Goal: Task Accomplishment & Management: Complete application form

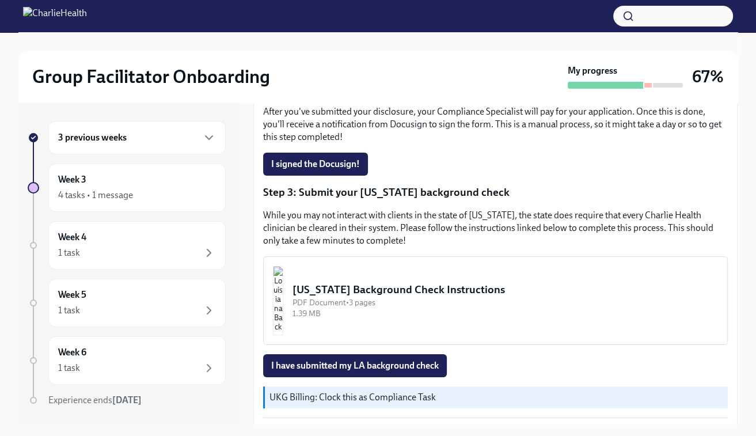
scroll to position [295, 0]
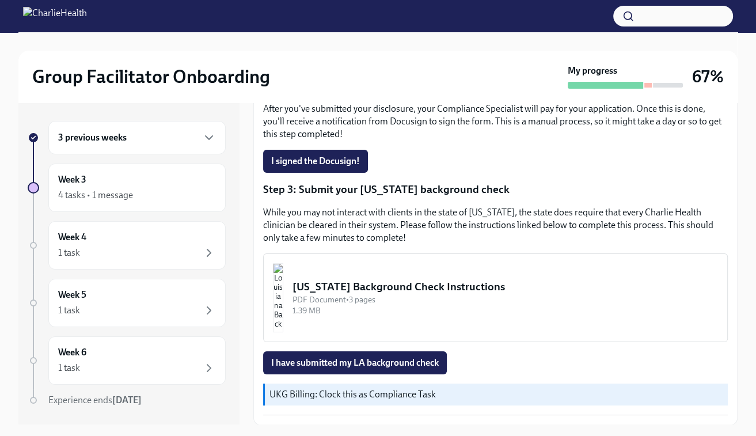
click at [380, 297] on div "PDF Document • 3 pages" at bounding box center [504, 299] width 425 height 11
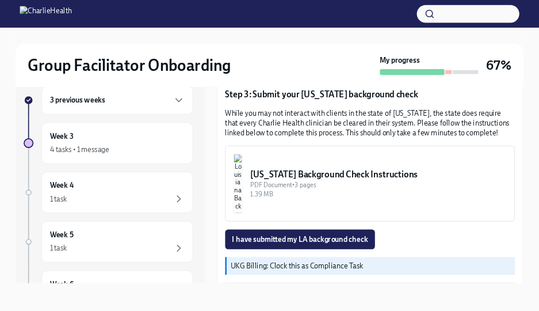
scroll to position [361, 0]
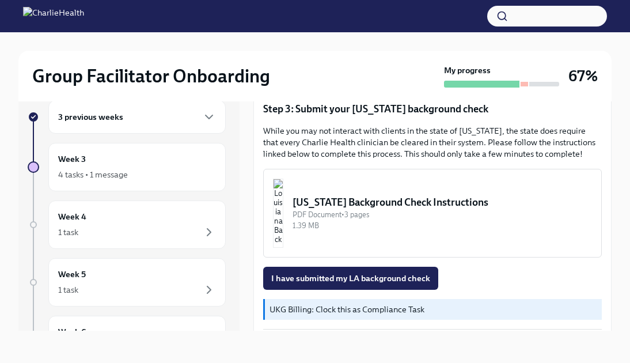
click at [283, 206] on img "button" at bounding box center [278, 212] width 10 height 69
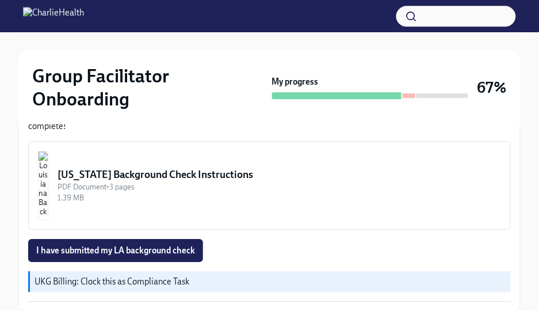
scroll to position [482, 0]
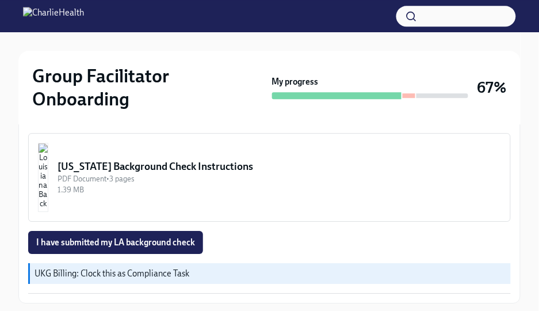
click at [205, 176] on div "PDF Document • 3 pages" at bounding box center [280, 178] width 444 height 11
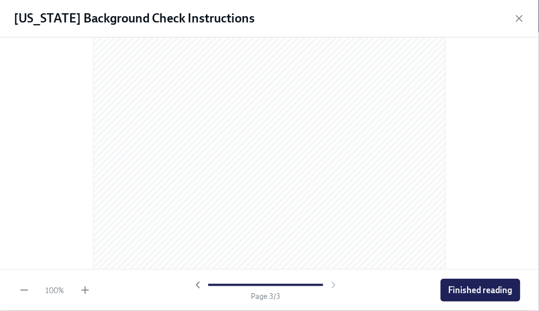
scroll to position [1175, 0]
click at [480, 295] on span "Finished reading" at bounding box center [481, 290] width 64 height 12
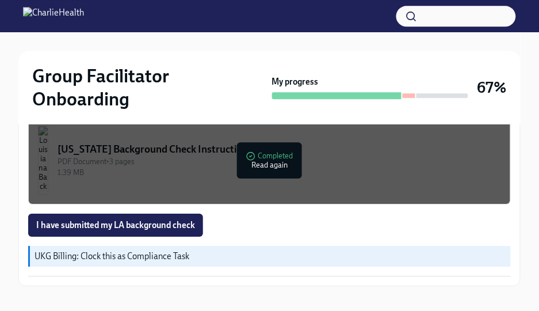
scroll to position [501, 0]
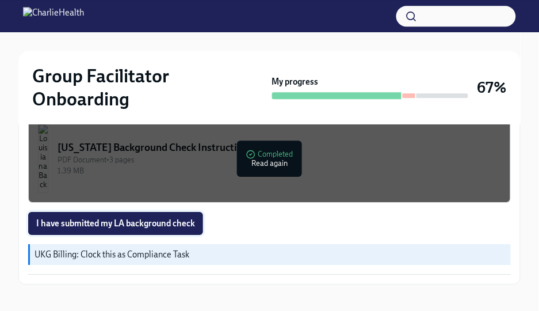
click at [143, 225] on span "I have submitted my LA background check" at bounding box center [115, 224] width 159 height 12
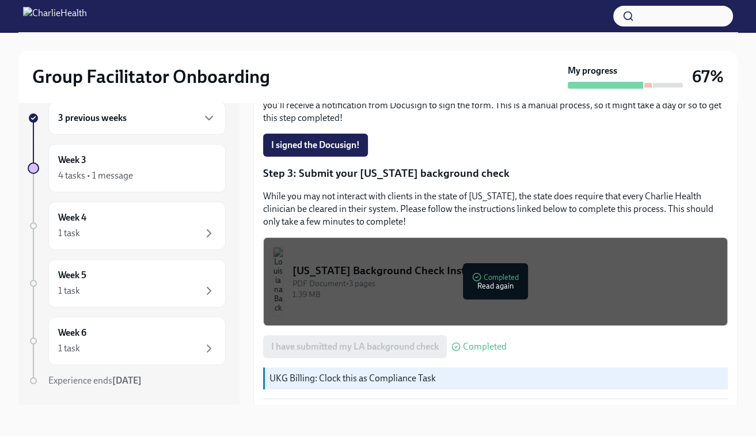
scroll to position [295, 0]
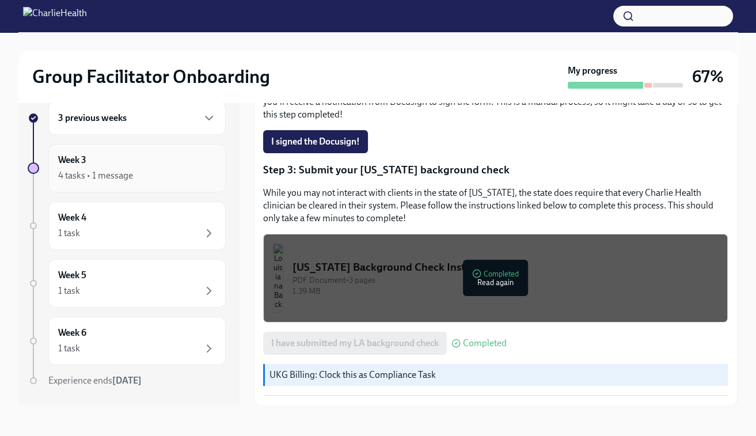
click at [127, 163] on div "Week 3 4 tasks • 1 message" at bounding box center [137, 168] width 158 height 29
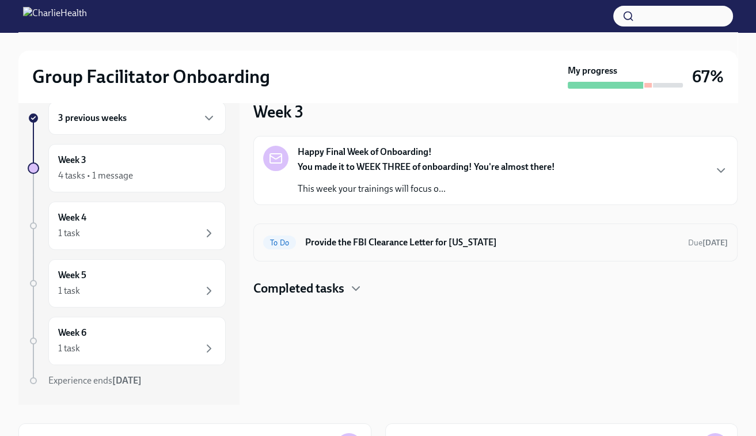
click at [399, 246] on h6 "Provide the FBI Clearance Letter for [US_STATE]" at bounding box center [491, 242] width 373 height 13
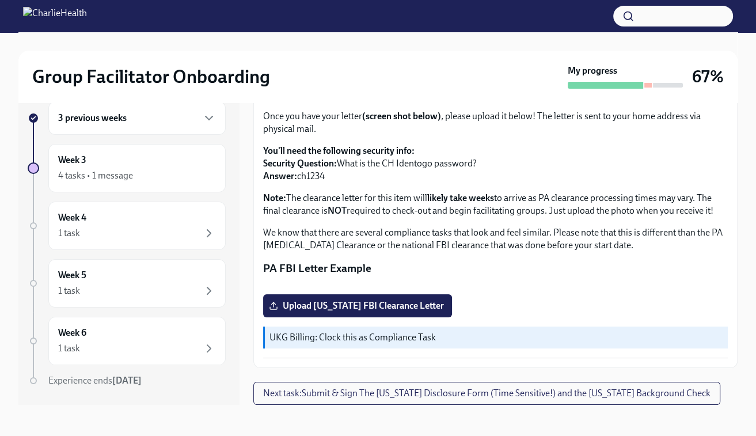
scroll to position [21, 0]
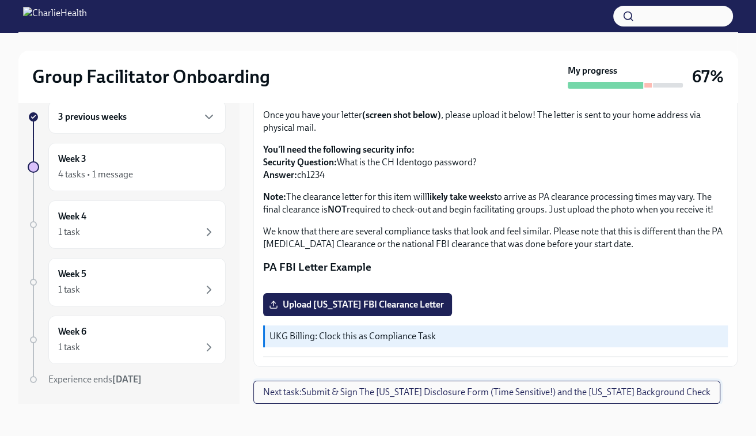
click at [477, 397] on span "Next task : Submit & Sign The [US_STATE] Disclosure Form (Time Sensitive!) and …" at bounding box center [486, 392] width 447 height 12
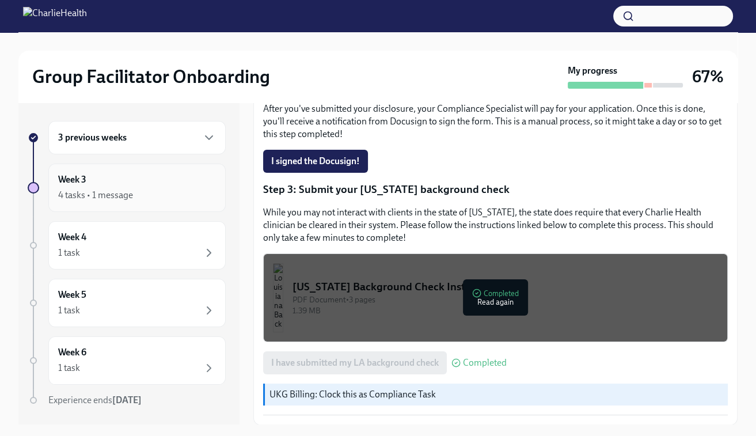
click at [138, 188] on div "4 tasks • 1 message" at bounding box center [137, 195] width 158 height 14
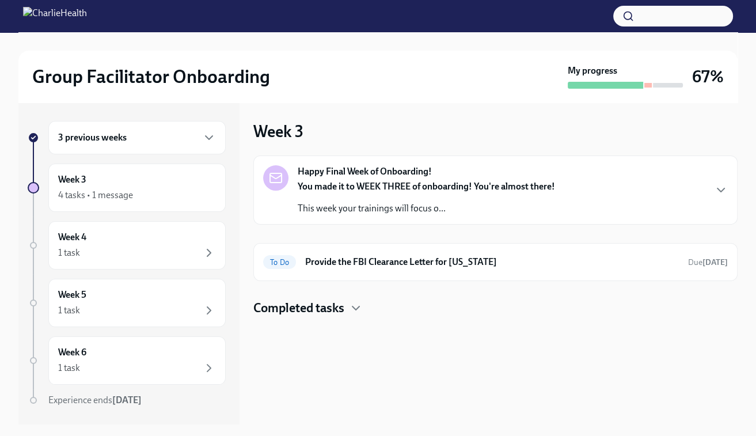
click at [329, 311] on h4 "Completed tasks" at bounding box center [298, 307] width 91 height 17
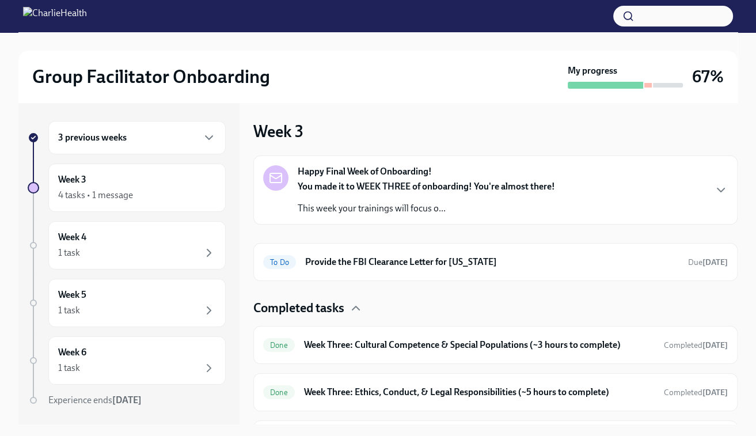
click at [329, 311] on h4 "Completed tasks" at bounding box center [298, 307] width 91 height 17
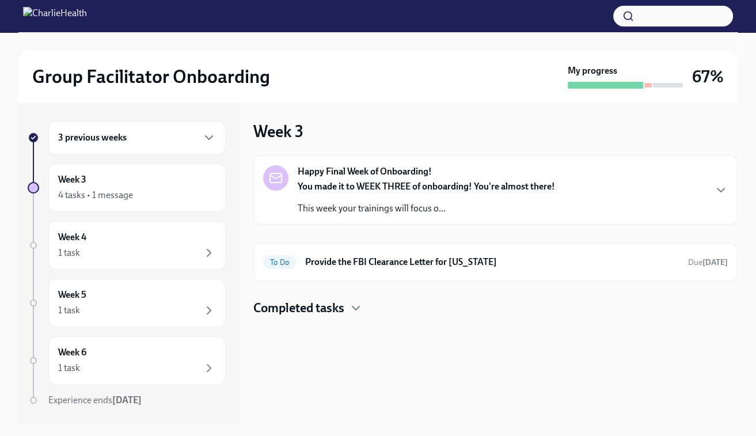
click at [177, 150] on div "3 previous weeks" at bounding box center [136, 137] width 177 height 33
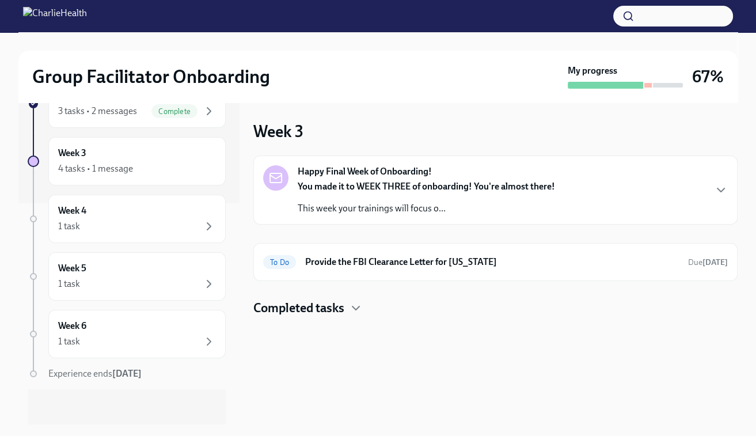
click at [304, 315] on h4 "Completed tasks" at bounding box center [298, 307] width 91 height 17
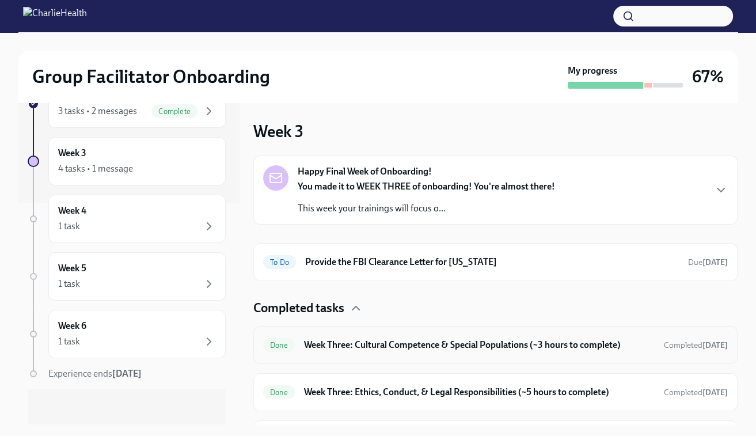
scroll to position [33, 0]
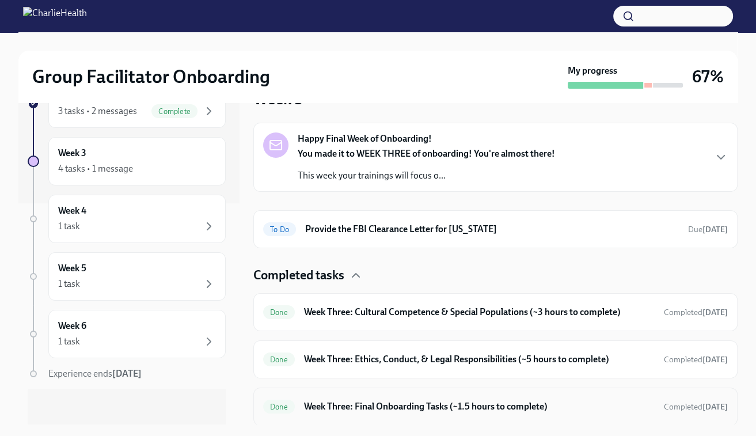
click at [336, 408] on h6 "Week Three: Final Onboarding Tasks (~1.5 hours to complete)" at bounding box center [479, 406] width 350 height 13
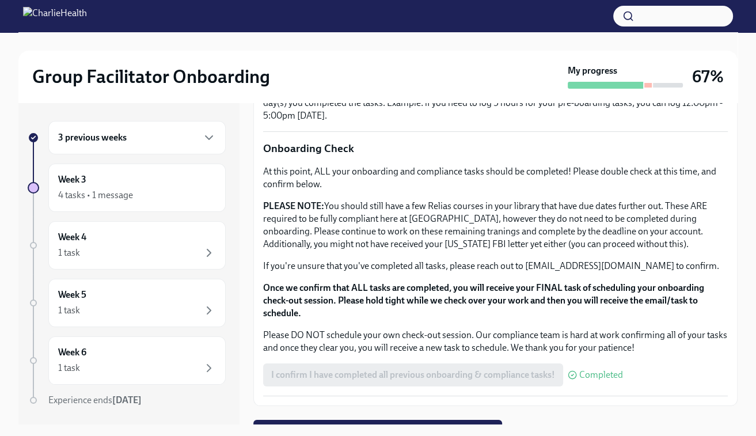
scroll to position [925, 0]
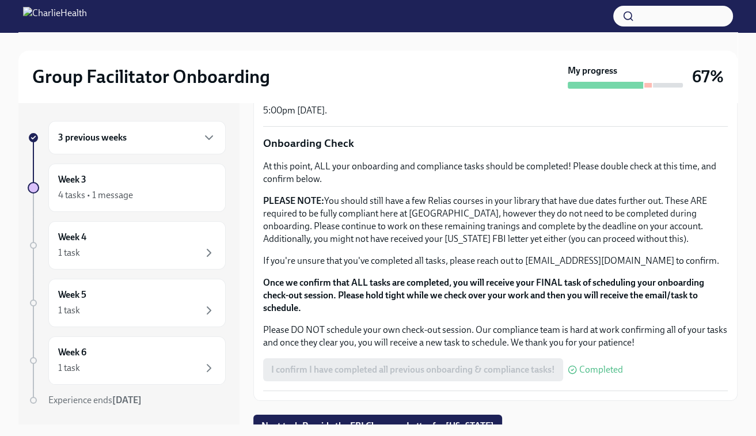
click at [644, 84] on div at bounding box center [647, 85] width 7 height 5
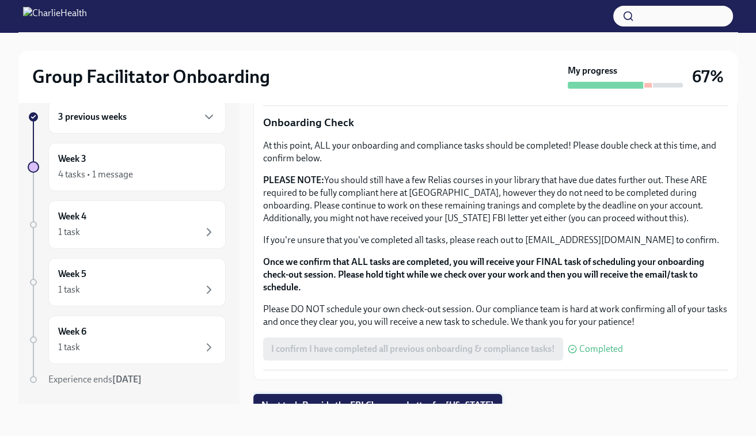
click at [361, 399] on span "Next task : Provide the FBI Clearance Letter for [US_STATE]" at bounding box center [377, 405] width 232 height 12
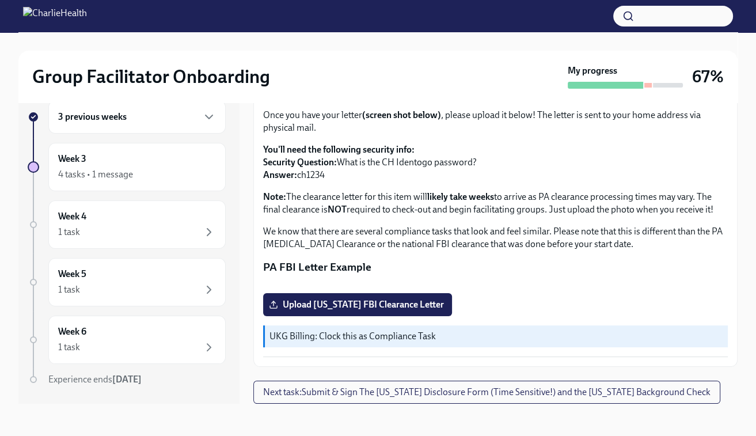
scroll to position [239, 0]
click at [358, 394] on span "Next task : Submit & Sign The [US_STATE] Disclosure Form (Time Sensitive!) and …" at bounding box center [486, 392] width 447 height 12
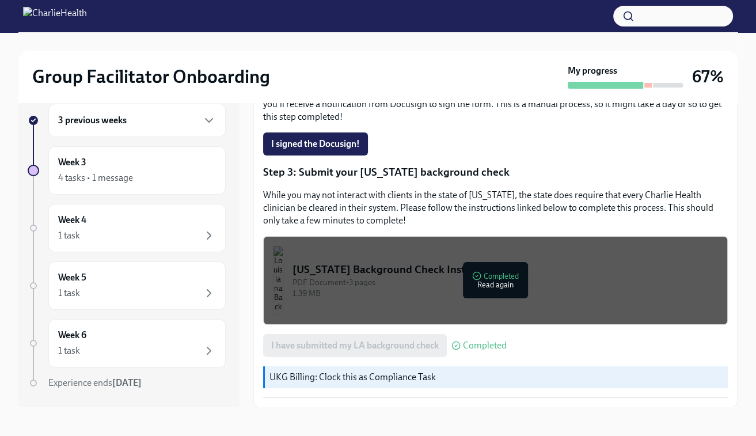
scroll to position [21, 0]
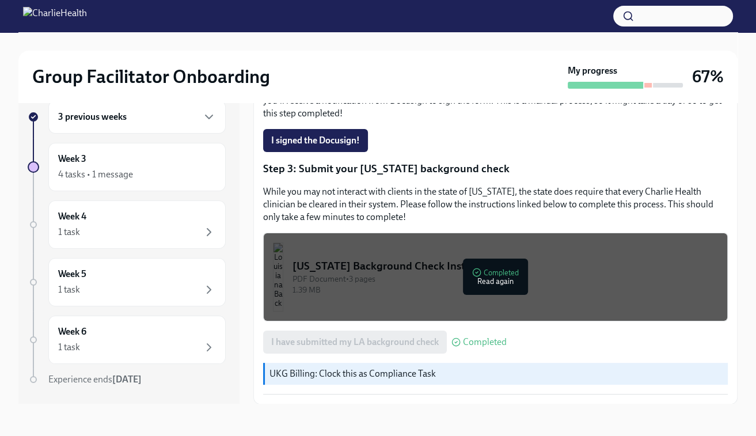
click at [406, 377] on p "UKG Billing: Clock this as Compliance Task" at bounding box center [495, 373] width 453 height 13
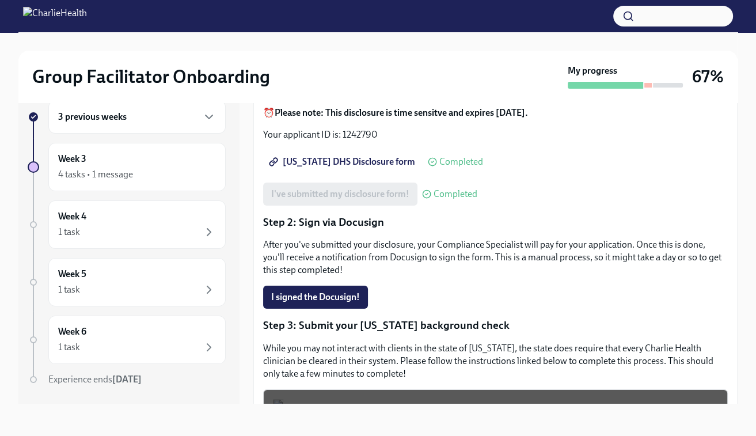
scroll to position [0, 0]
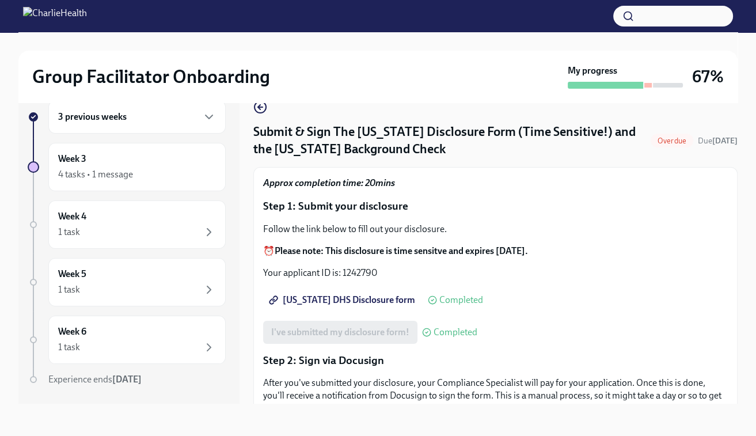
click at [676, 139] on span "Overdue" at bounding box center [671, 140] width 43 height 9
click at [257, 108] on icon "button" at bounding box center [260, 107] width 14 height 14
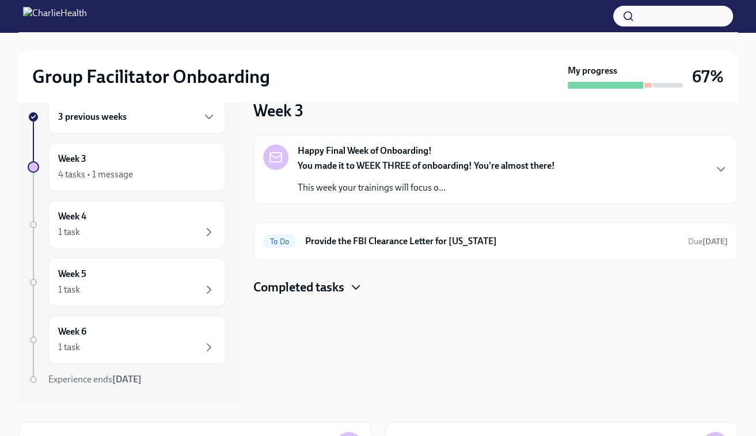
click at [360, 287] on icon "button" at bounding box center [356, 287] width 14 height 14
